Goal: Information Seeking & Learning: Learn about a topic

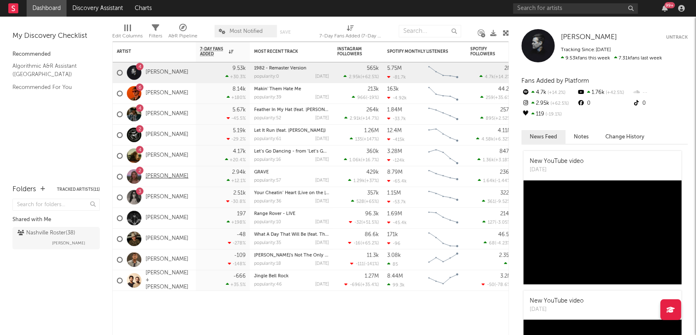
click at [158, 174] on link "[PERSON_NAME]" at bounding box center [167, 176] width 43 height 7
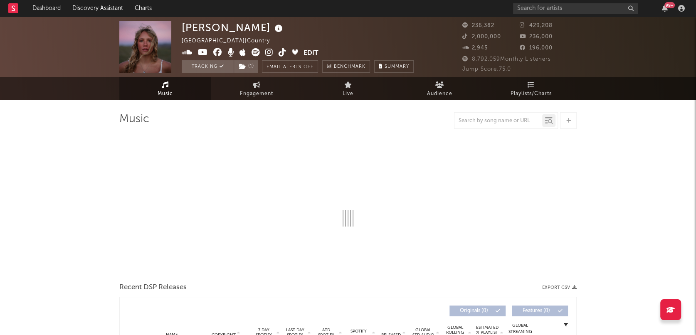
select select "6m"
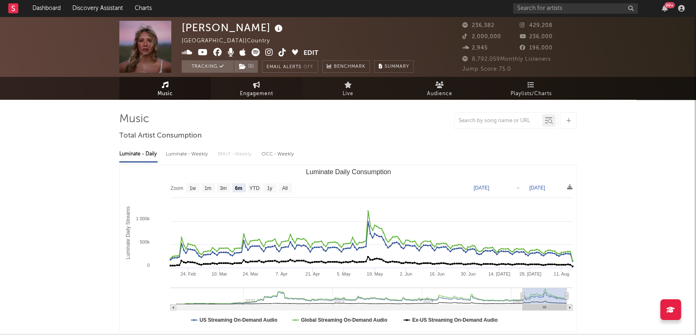
click at [269, 78] on link "Engagement" at bounding box center [256, 88] width 91 height 23
select select "1w"
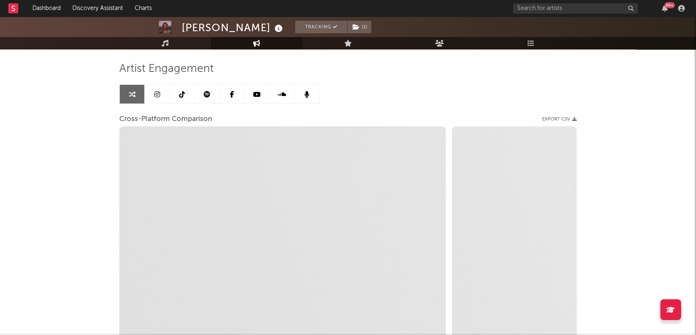
scroll to position [60, 0]
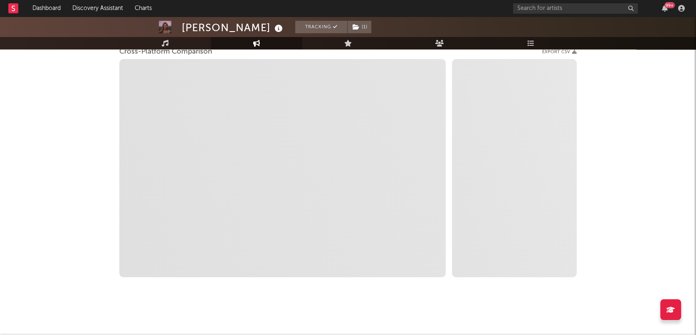
select select "1m"
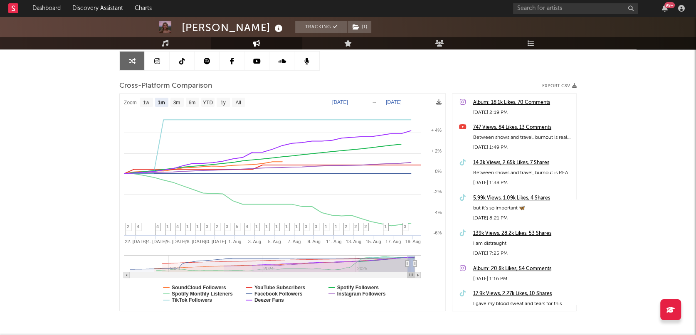
scroll to position [84, 0]
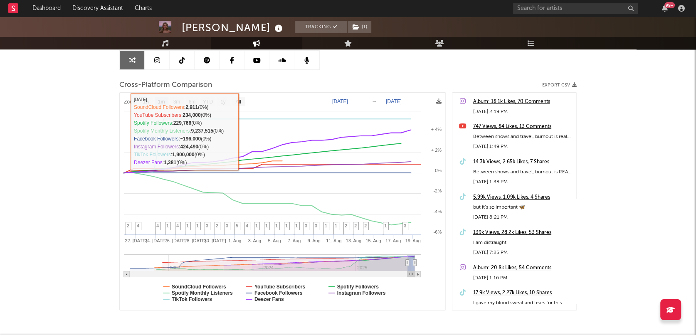
click at [53, 198] on div "[PERSON_NAME] Tracking ( 1 ) [GEOGRAPHIC_DATA] | Country Edit Tracking ( 1 ) Em…" at bounding box center [348, 150] width 696 height 437
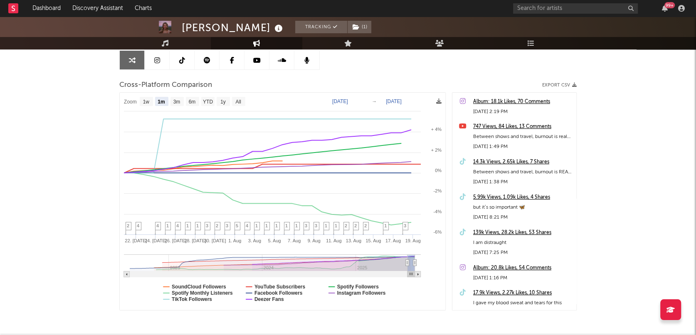
click at [180, 55] on link at bounding box center [182, 60] width 25 height 19
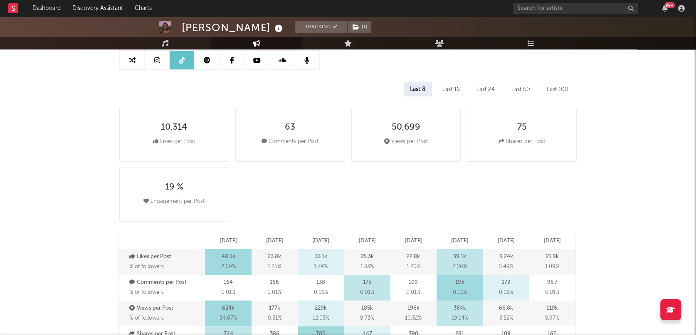
select select "6m"
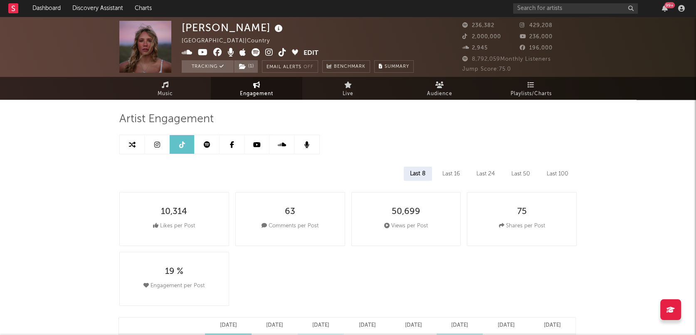
click at [160, 143] on link at bounding box center [157, 144] width 25 height 19
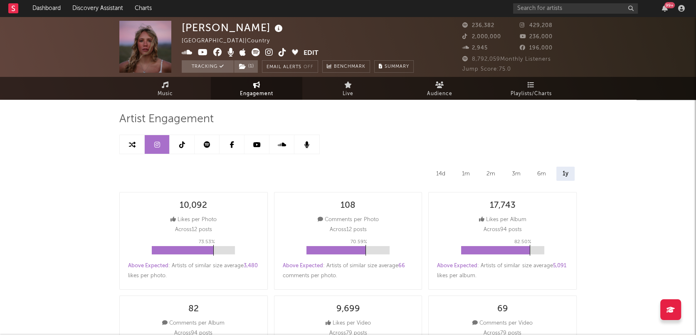
select select "6m"
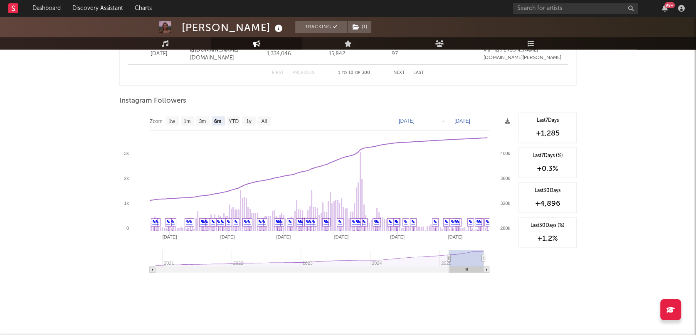
scroll to position [1213, 0]
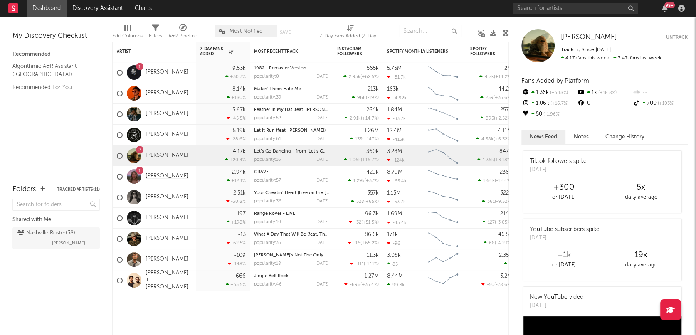
click at [160, 175] on link "[PERSON_NAME]" at bounding box center [167, 176] width 43 height 7
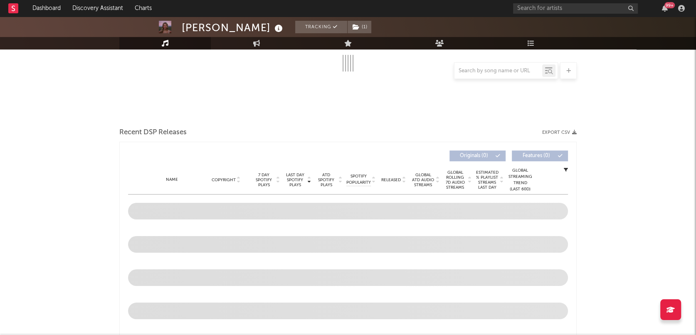
select select "6m"
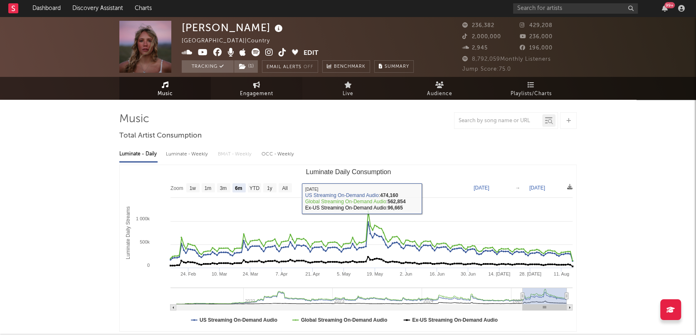
click at [261, 86] on link "Engagement" at bounding box center [256, 88] width 91 height 23
select select "1w"
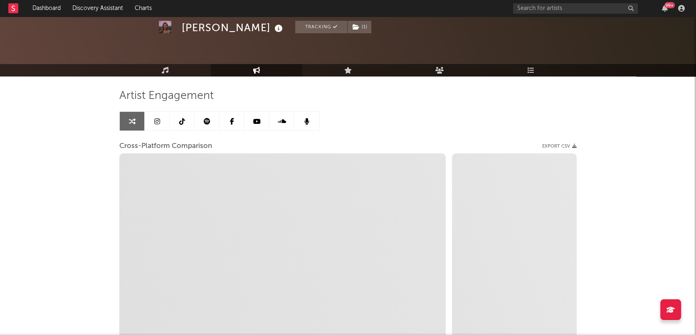
select select "1m"
